Goal: Check status: Check status

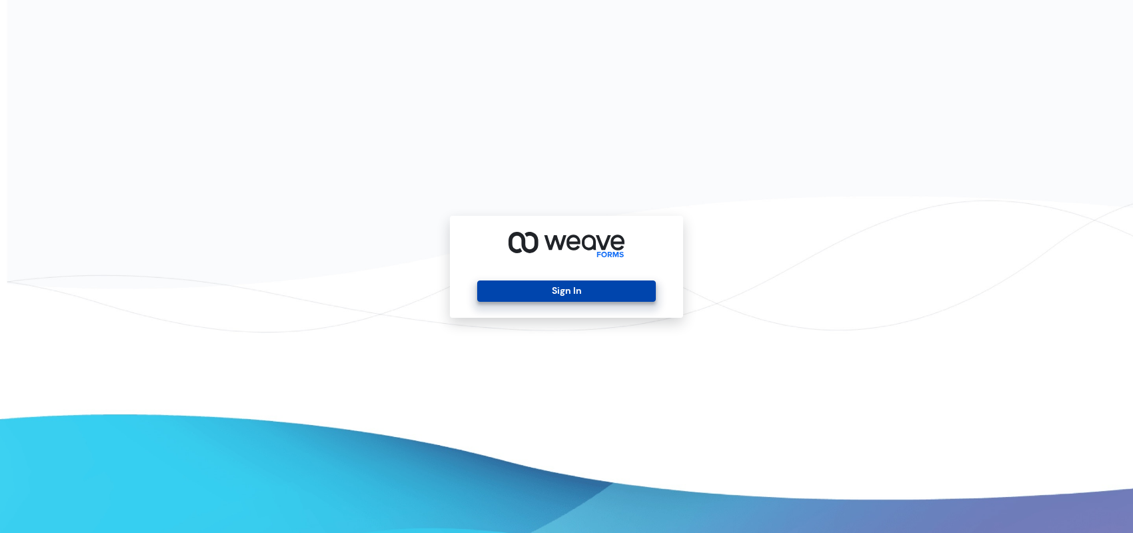
click at [592, 281] on button "Sign In" at bounding box center [566, 291] width 178 height 21
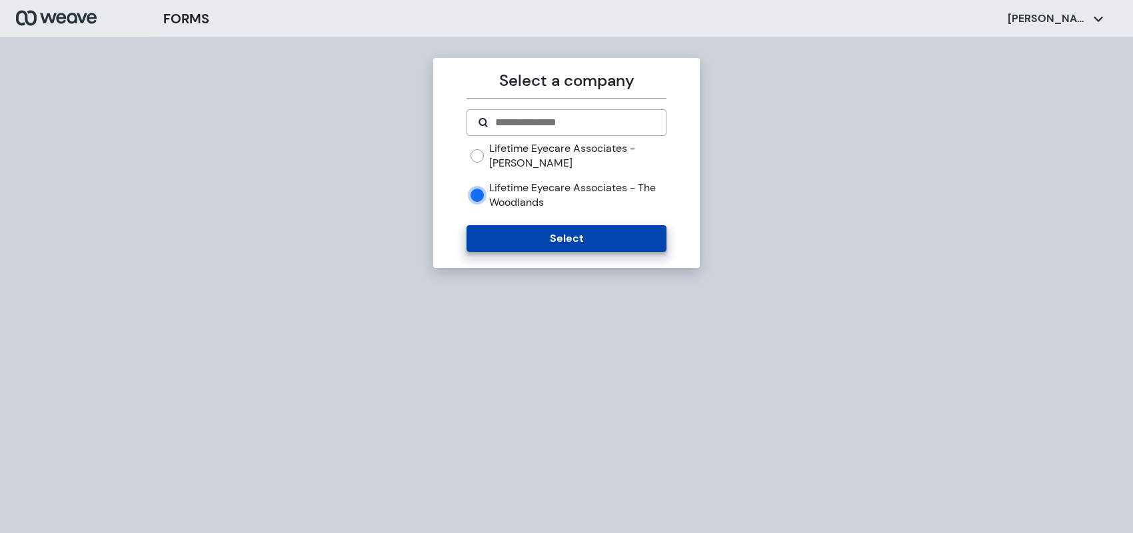
click at [598, 236] on button "Select" at bounding box center [566, 238] width 199 height 27
